Goal: Task Accomplishment & Management: Manage account settings

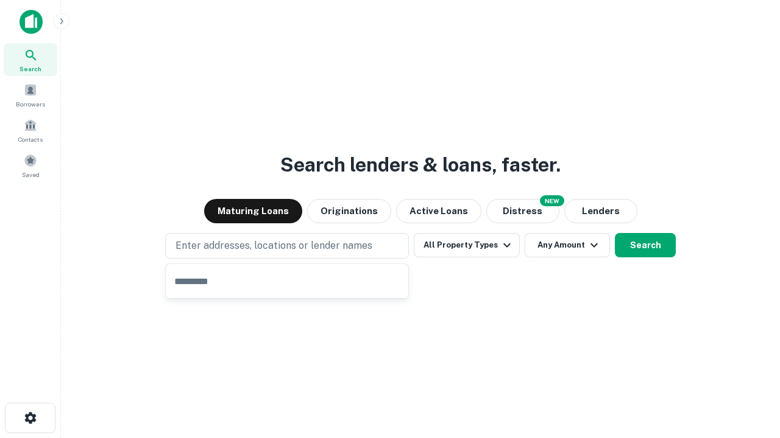
type input "**********"
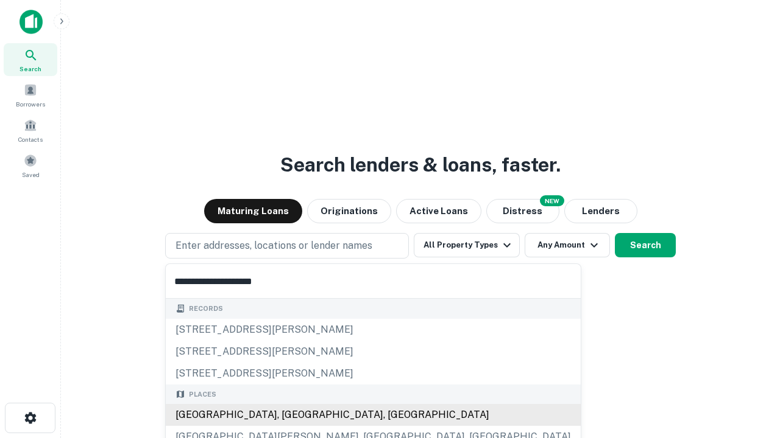
click at [291, 415] on div "[GEOGRAPHIC_DATA], [GEOGRAPHIC_DATA], [GEOGRAPHIC_DATA]" at bounding box center [373, 415] width 415 height 22
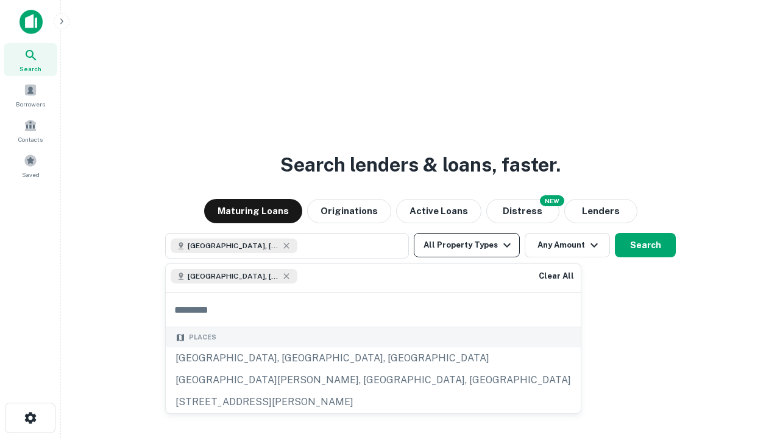
click at [467, 245] on button "All Property Types" at bounding box center [467, 245] width 106 height 24
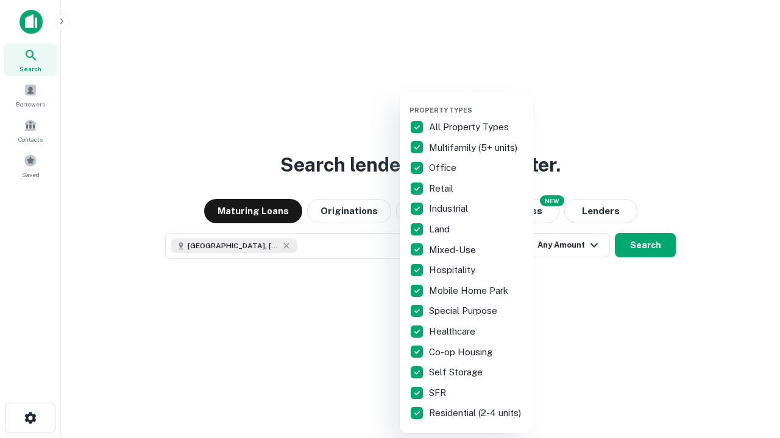
click at [476, 102] on button "button" at bounding box center [476, 102] width 134 height 1
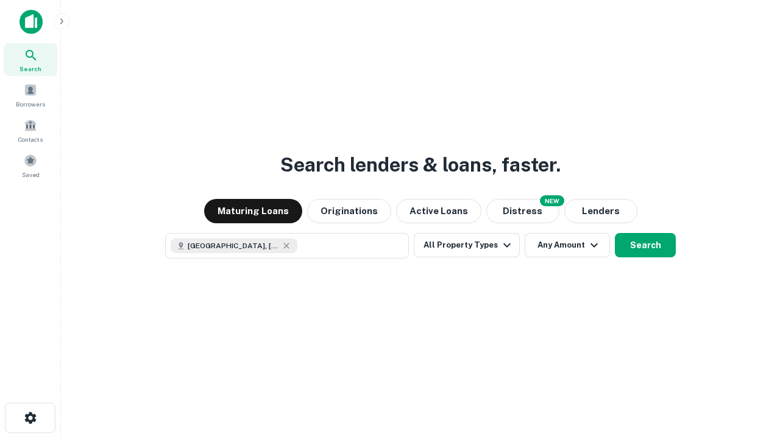
scroll to position [19, 0]
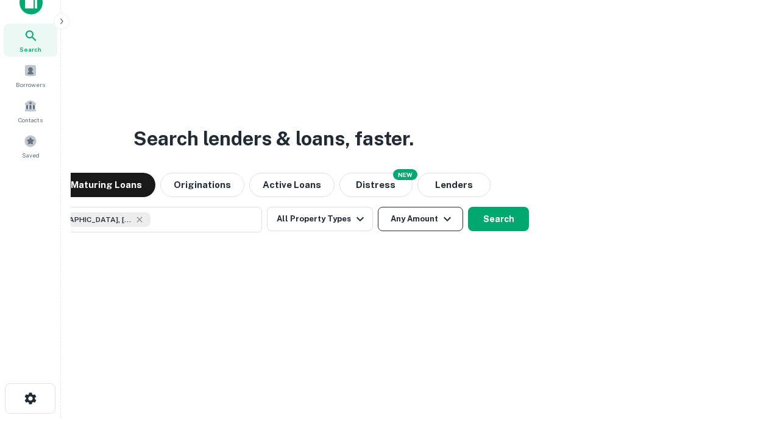
click at [378, 207] on button "Any Amount" at bounding box center [420, 219] width 85 height 24
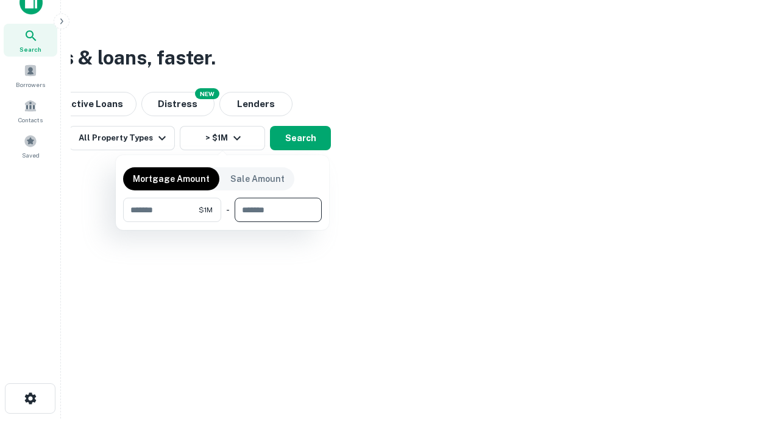
type input "*******"
click at [222, 222] on button "button" at bounding box center [222, 222] width 199 height 1
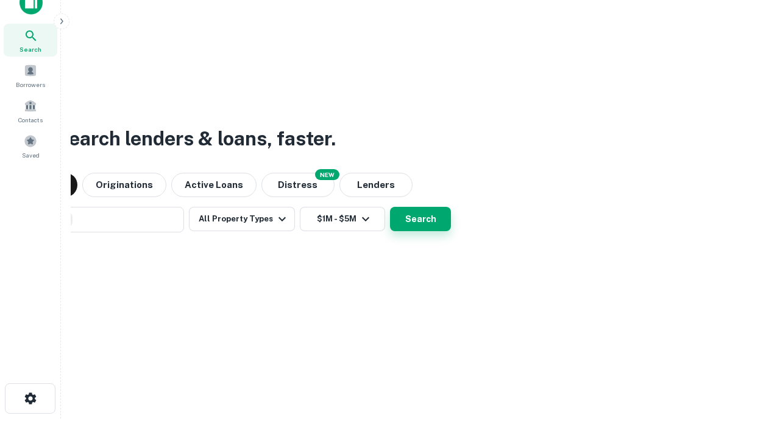
click at [390, 207] on button "Search" at bounding box center [420, 219] width 61 height 24
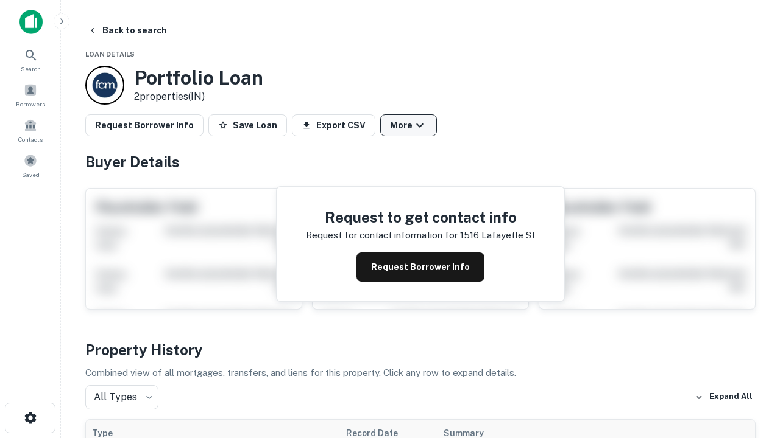
click at [408, 125] on button "More" at bounding box center [408, 125] width 57 height 22
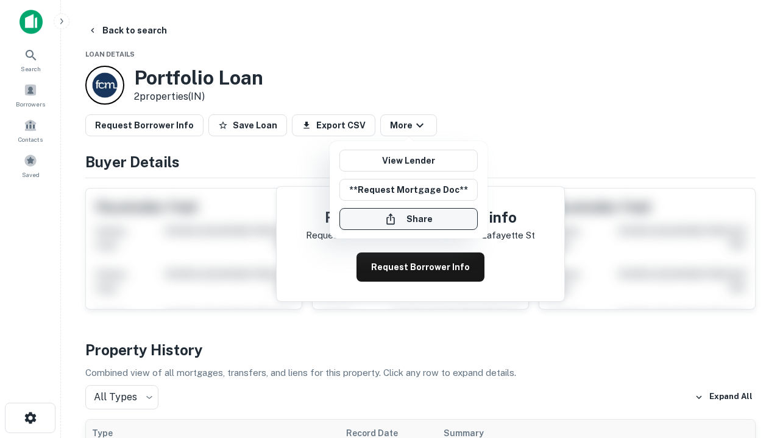
click at [408, 219] on button "Share" at bounding box center [408, 219] width 138 height 22
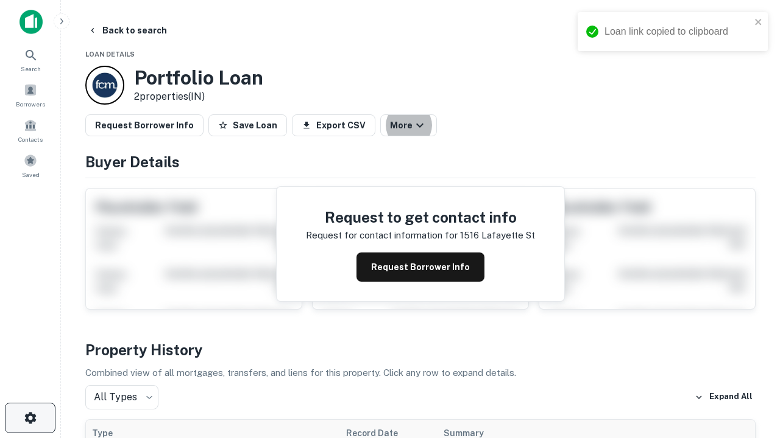
click at [30, 418] on icon "button" at bounding box center [30, 418] width 15 height 15
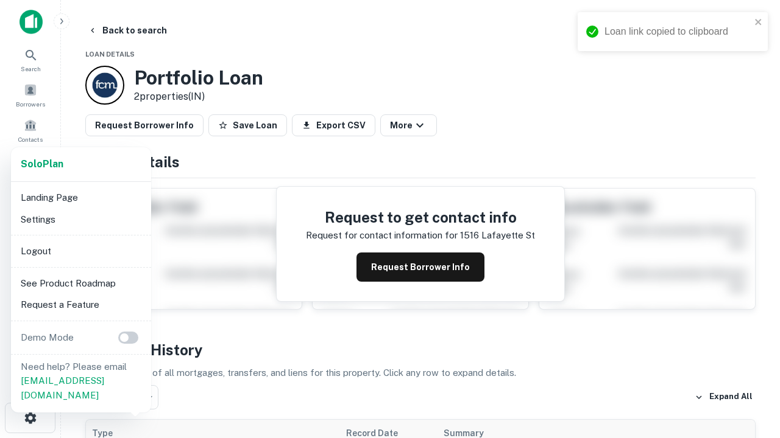
click at [80, 251] on li "Logout" at bounding box center [81, 252] width 130 height 22
